Goal: Task Accomplishment & Management: Use online tool/utility

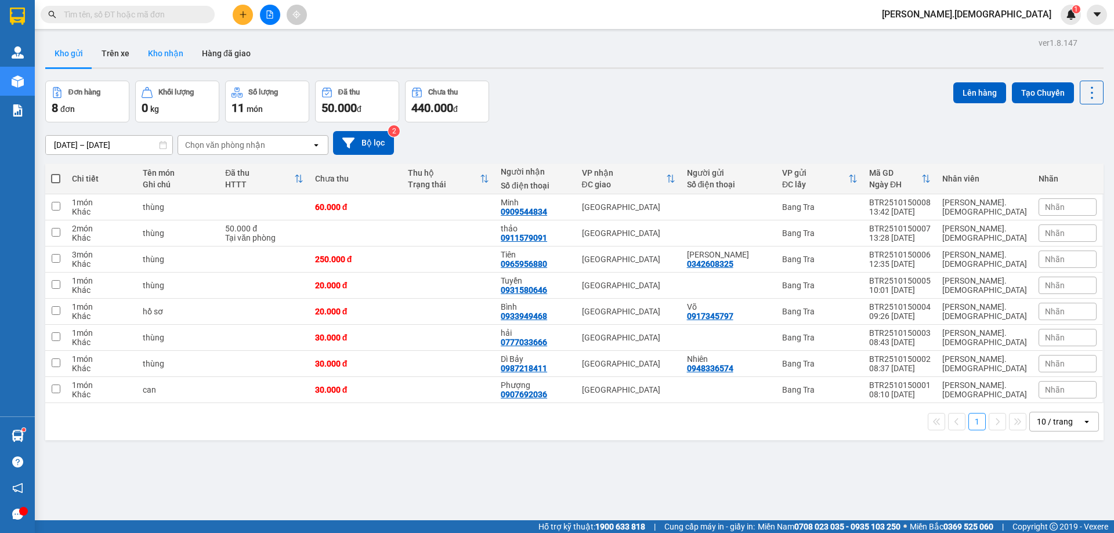
click at [180, 62] on button "Kho nhận" at bounding box center [166, 53] width 54 height 28
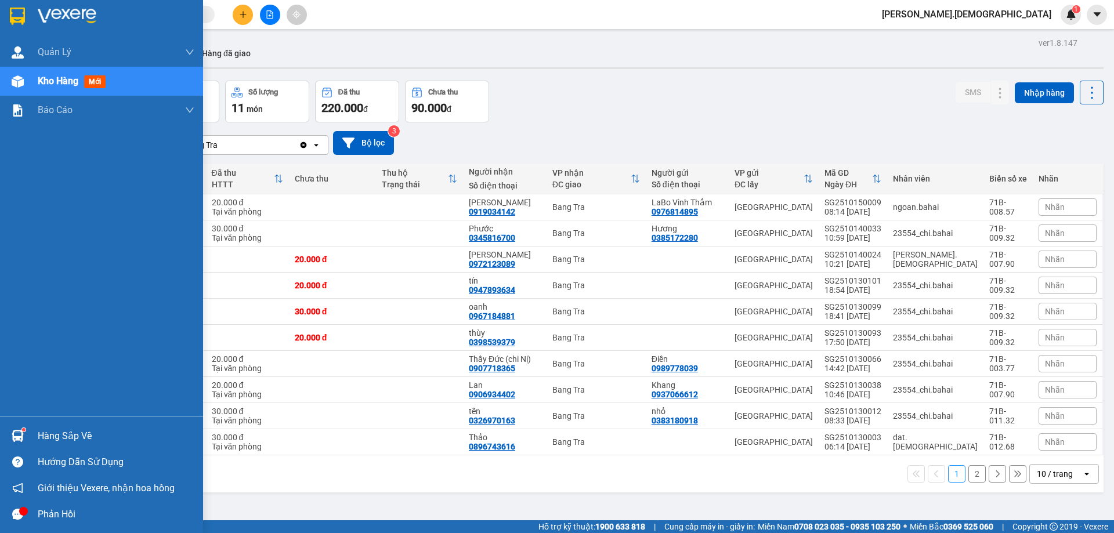
click at [35, 435] on div "Hàng sắp về" at bounding box center [101, 436] width 203 height 26
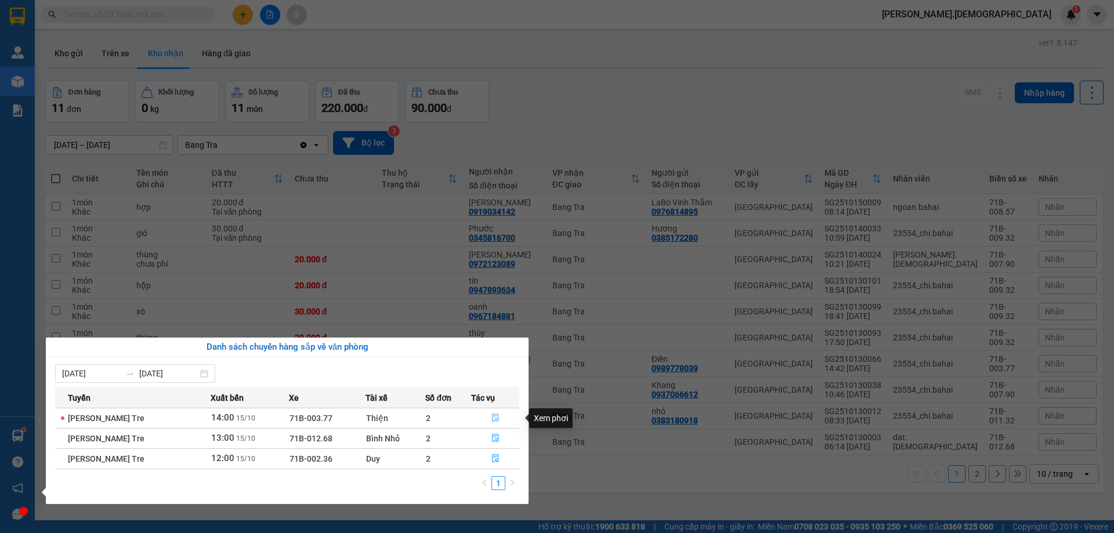
click at [493, 419] on icon "file-done" at bounding box center [495, 418] width 7 height 8
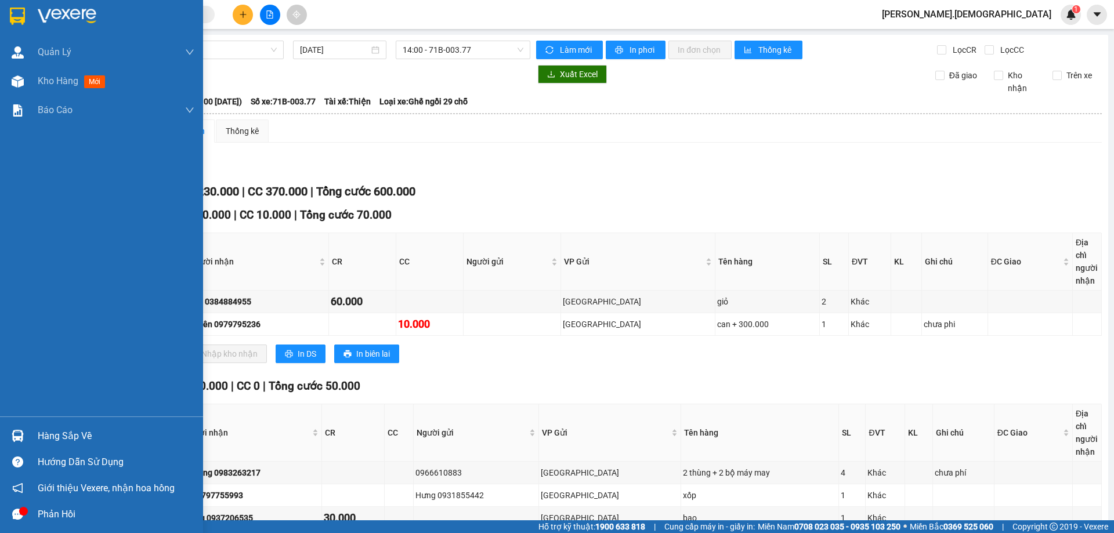
click at [46, 433] on div "Hàng sắp về" at bounding box center [116, 436] width 157 height 17
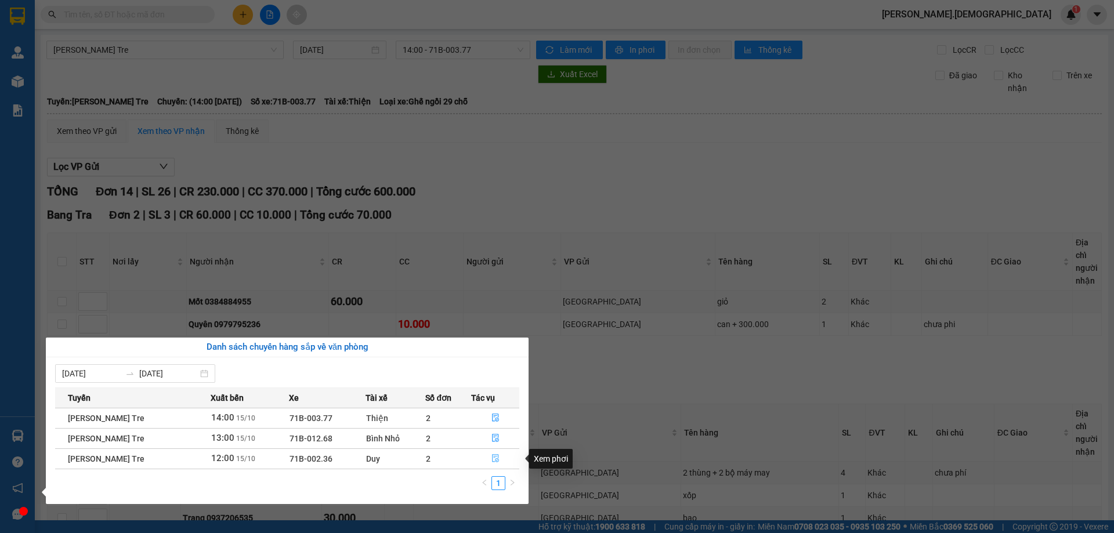
click at [497, 461] on icon "file-done" at bounding box center [495, 459] width 7 height 8
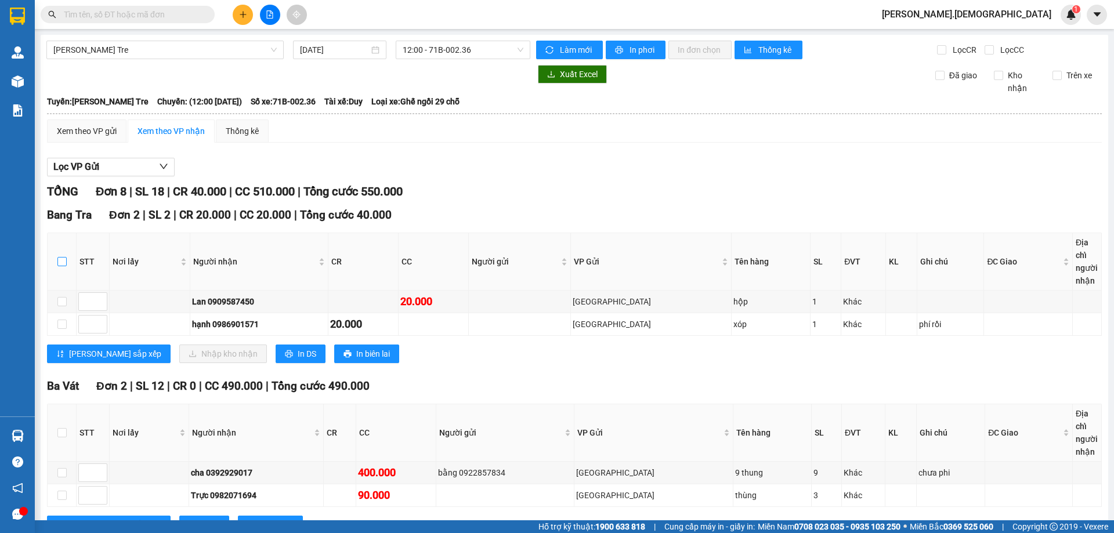
click at [61, 260] on input "checkbox" at bounding box center [61, 261] width 9 height 9
checkbox input "true"
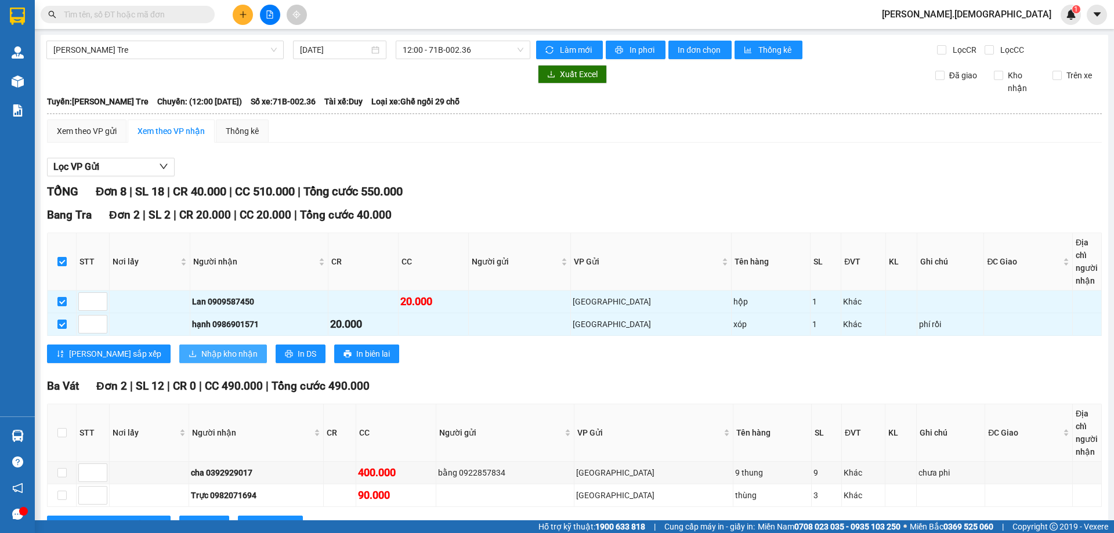
click at [201, 355] on span "Nhập kho nhận" at bounding box center [229, 353] width 56 height 13
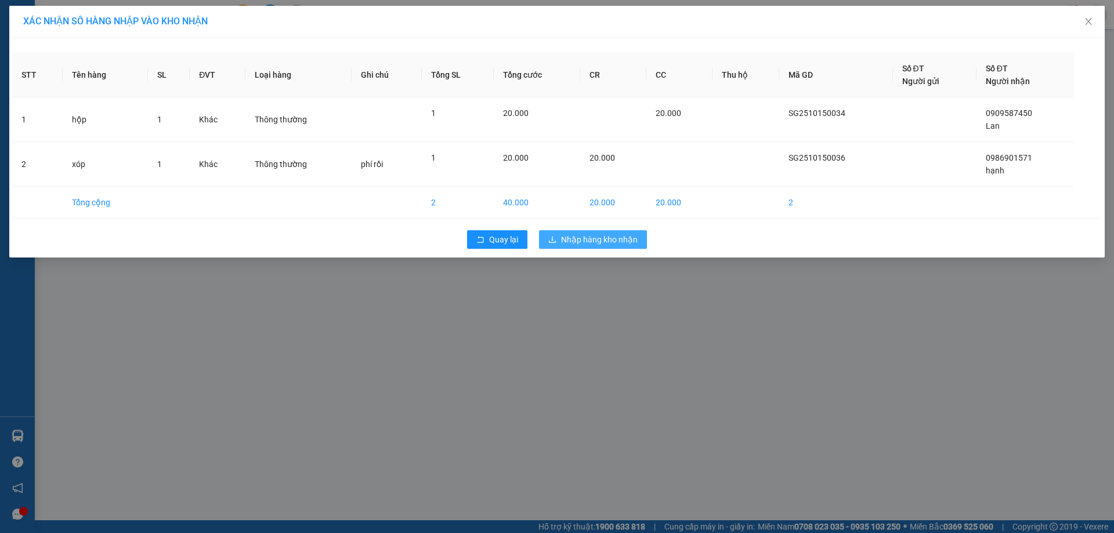
click at [567, 232] on button "Nhập hàng kho nhận" at bounding box center [593, 239] width 108 height 19
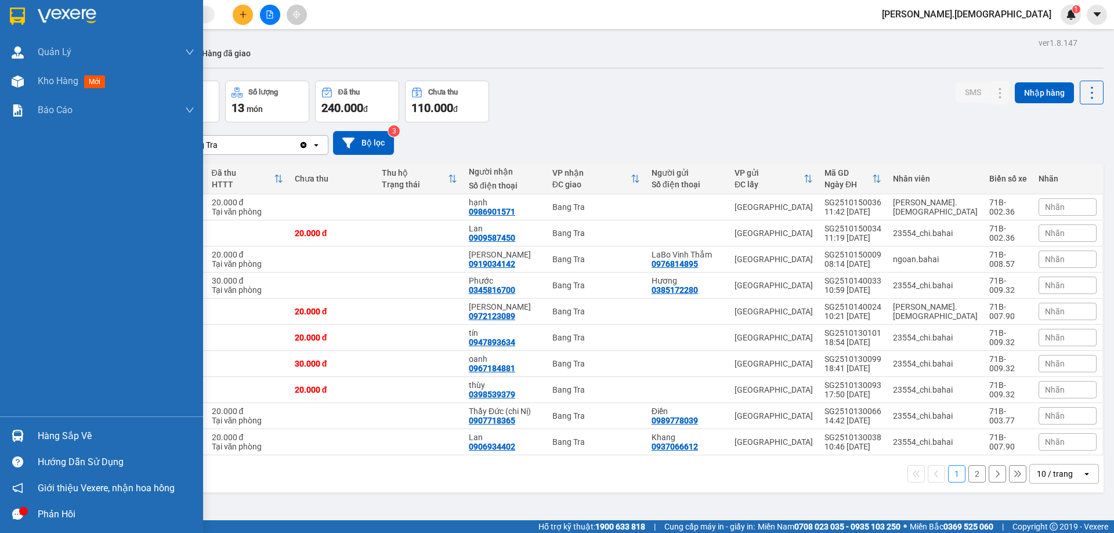
click at [39, 436] on div "Hàng sắp về" at bounding box center [116, 436] width 157 height 17
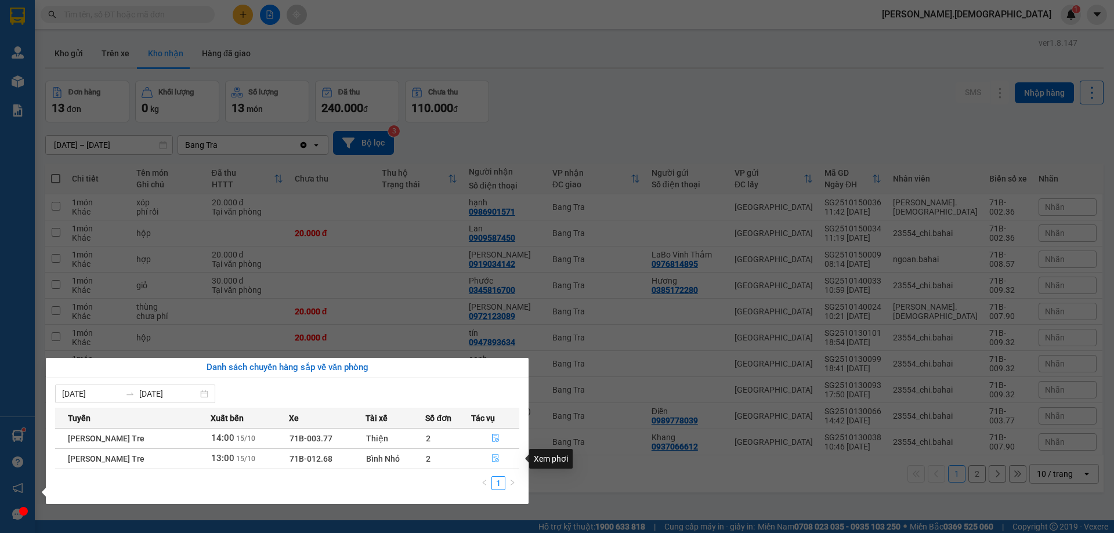
click at [496, 461] on icon "file-done" at bounding box center [495, 458] width 8 height 8
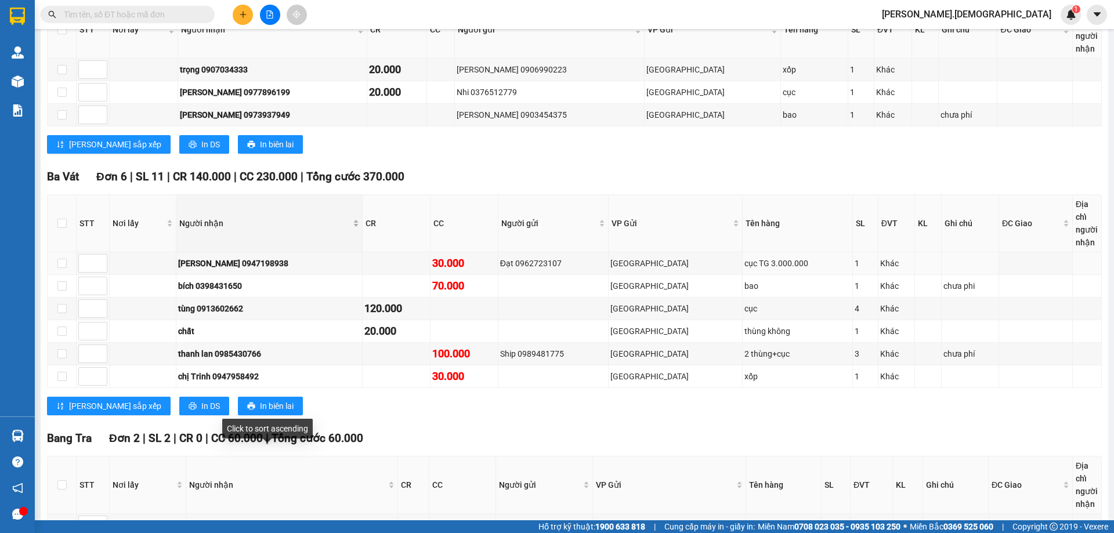
scroll to position [331, 0]
